Goal: Information Seeking & Learning: Learn about a topic

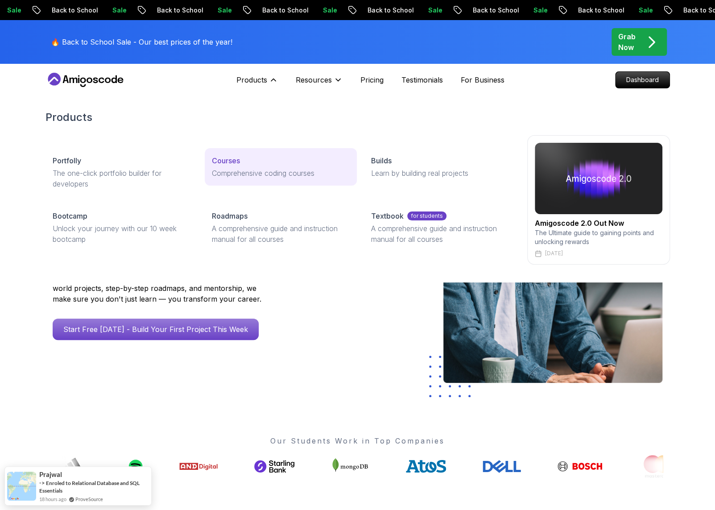
click at [243, 164] on div "Courses" at bounding box center [281, 160] width 138 height 11
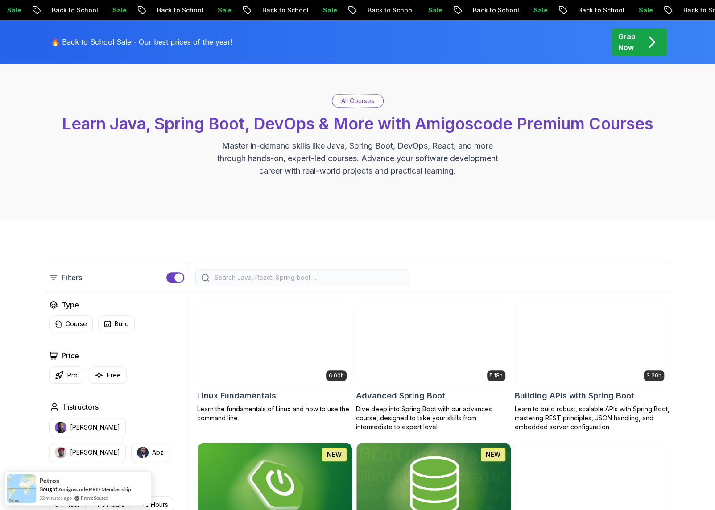
scroll to position [50, 0]
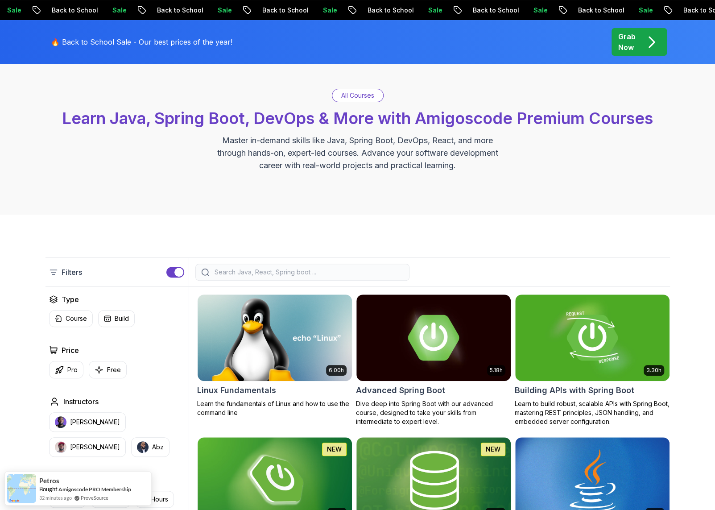
click at [301, 276] on input "search" at bounding box center [308, 271] width 191 height 9
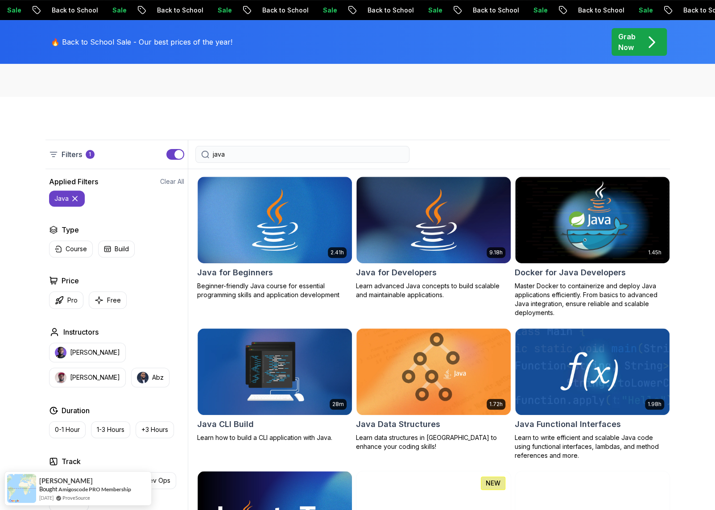
scroll to position [169, 0]
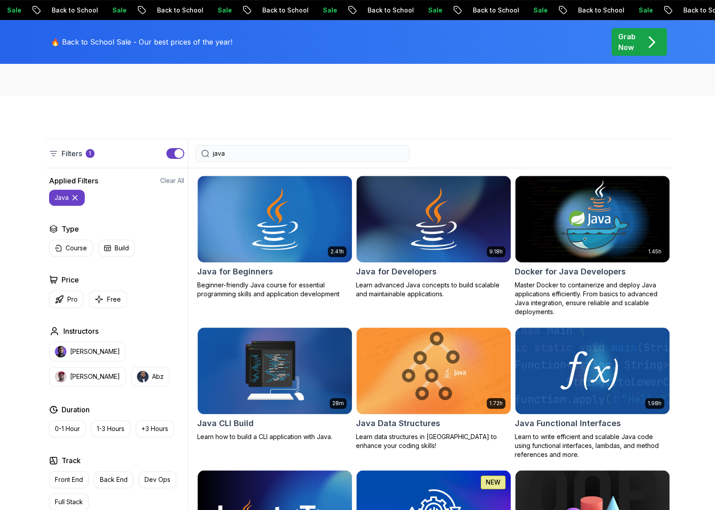
click at [306, 150] on input "java" at bounding box center [308, 153] width 191 height 9
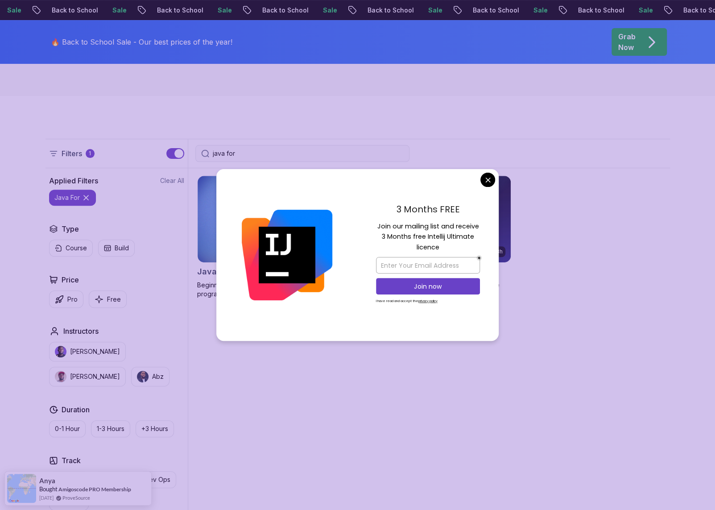
type input "java for"
